Goal: Find specific page/section

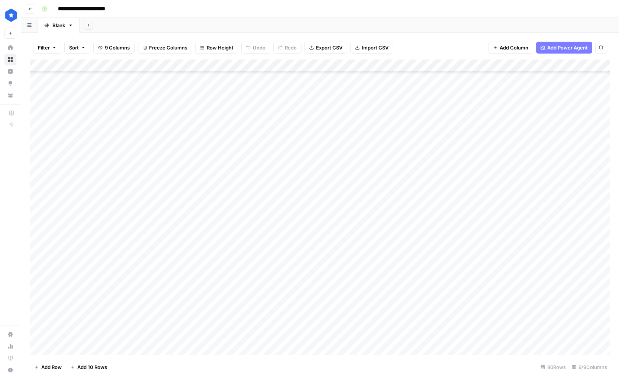
scroll to position [539, 0]
type input "*"
click at [593, 66] on icon "Close Search" at bounding box center [595, 69] width 6 height 6
click at [48, 42] on button "Filter" at bounding box center [47, 48] width 28 height 12
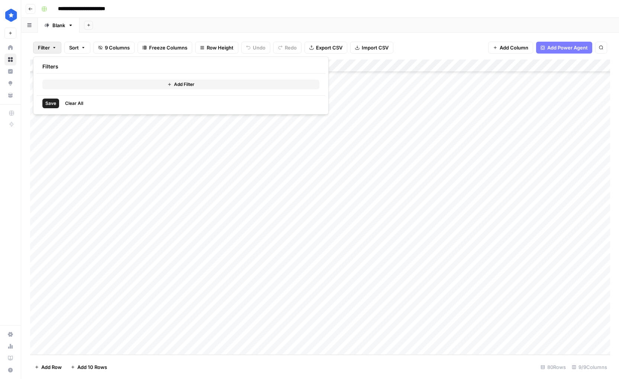
click at [48, 43] on button "Filter" at bounding box center [47, 48] width 28 height 12
